Goal: Transaction & Acquisition: Purchase product/service

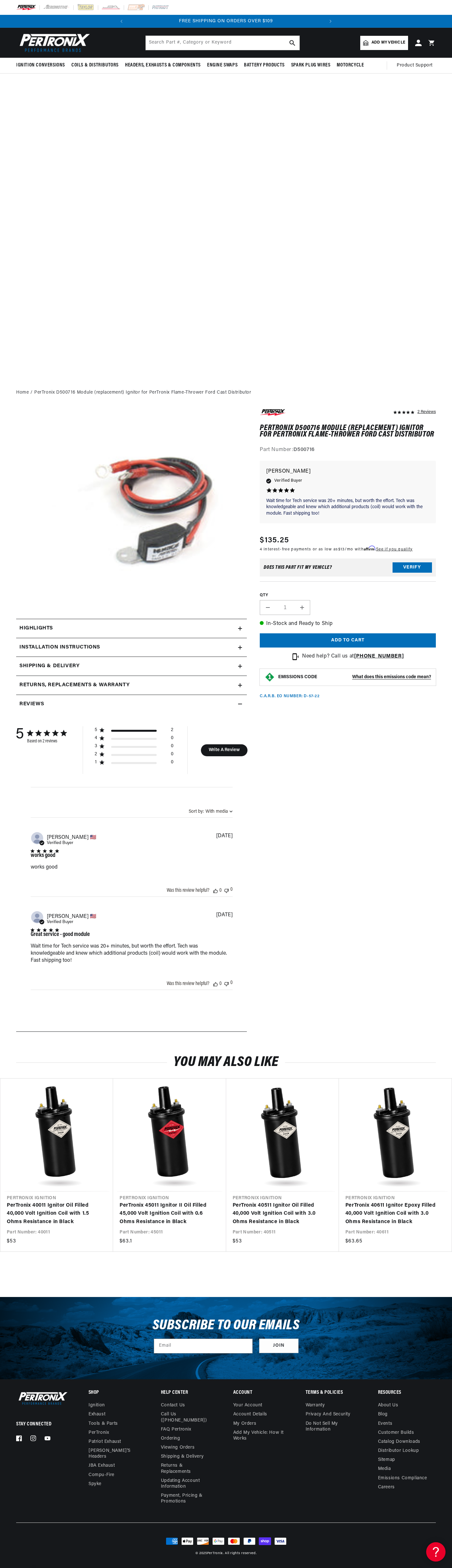
scroll to position [0, 163]
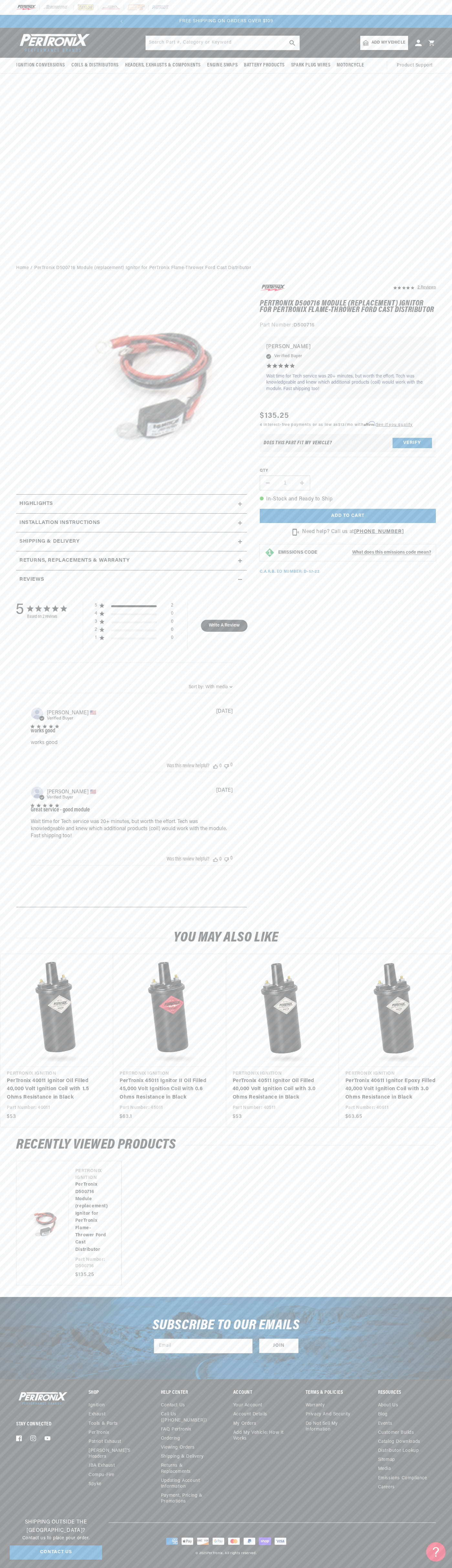
scroll to position [0, 196]
click at [292, 19] on p "FREE SHIPPING ON ORDERS OVER $109" at bounding box center [226, 22] width 196 height 7
click at [448, 27] on slideshow-component "SHOP BEST SELLING IGNITION & EXHAUST FREE SHIPPING ON ORDERS OVER $109" at bounding box center [226, 22] width 452 height 13
click at [51, 1568] on html "Skip to content Your cart Your cart is empty Get the right parts the first time…" at bounding box center [226, 784] width 452 height 1568
click at [27, 1403] on img at bounding box center [42, 1399] width 52 height 16
